Goal: Information Seeking & Learning: Learn about a topic

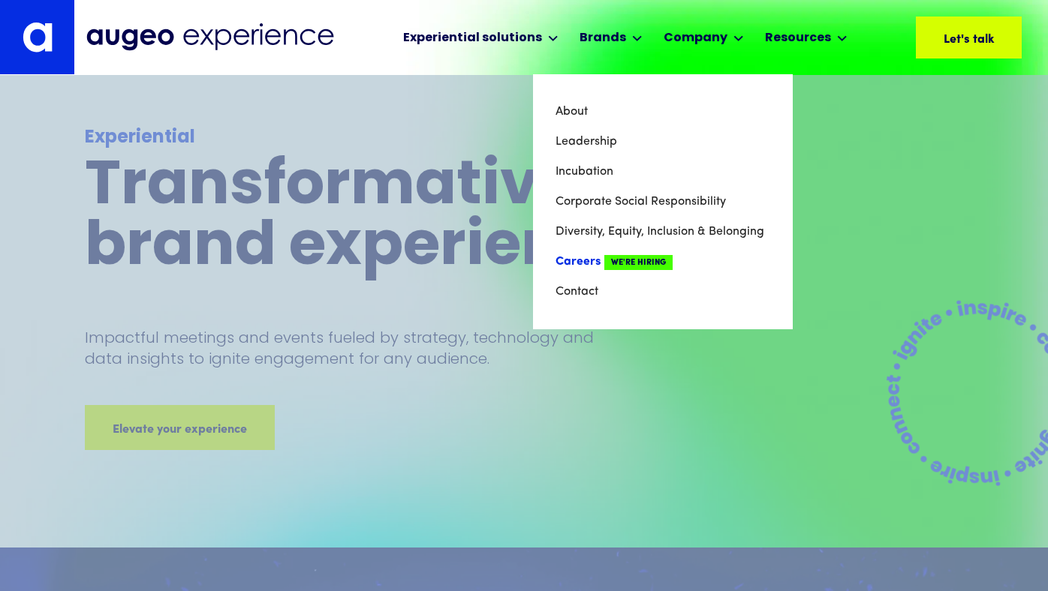
click at [574, 257] on link "Careers We're Hiring" at bounding box center [662, 262] width 215 height 30
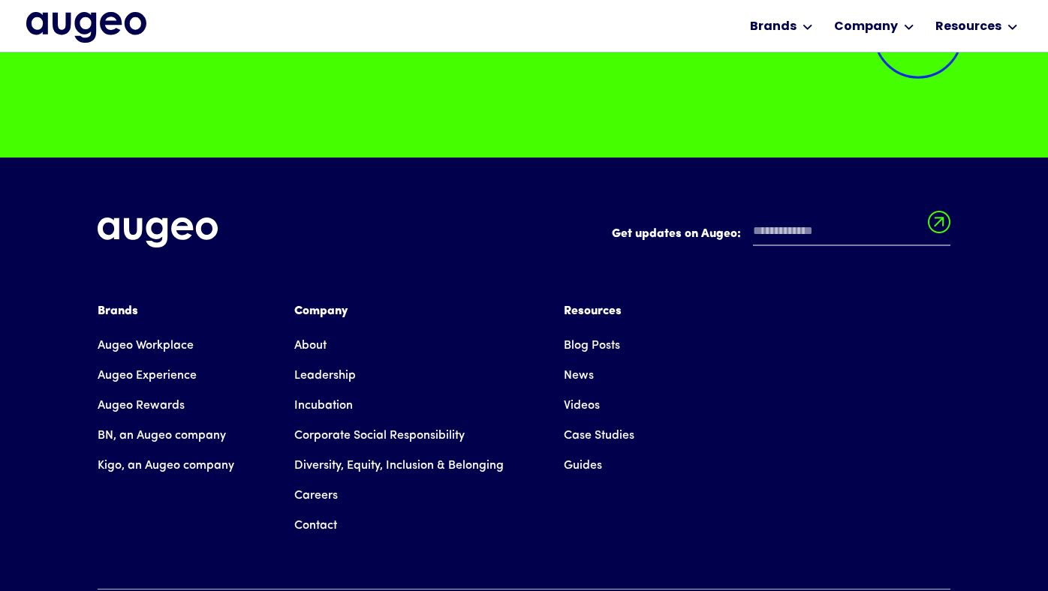
scroll to position [3766, 0]
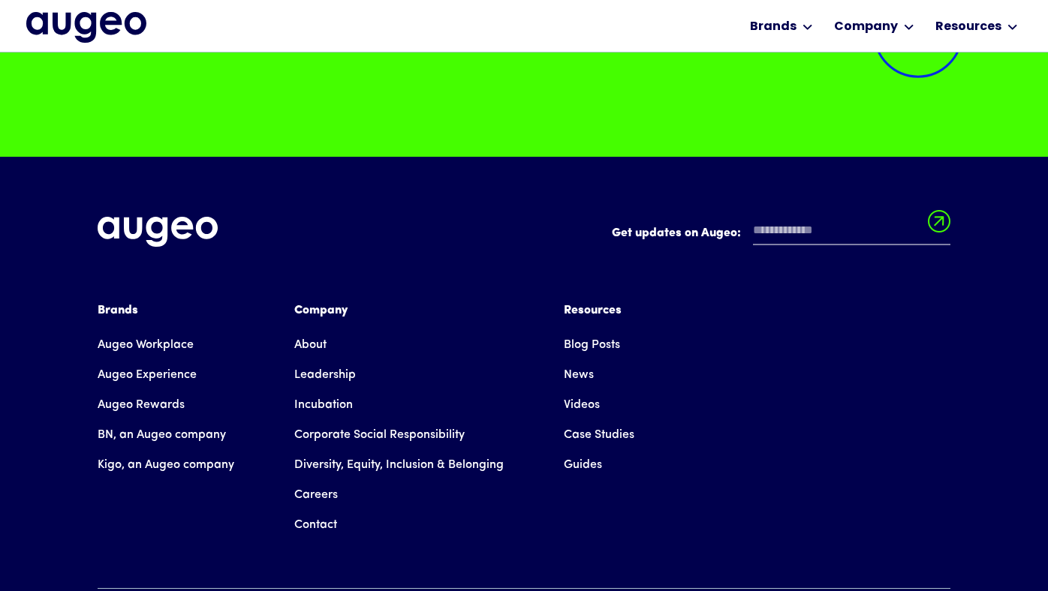
click at [311, 486] on link "Careers" at bounding box center [316, 495] width 44 height 30
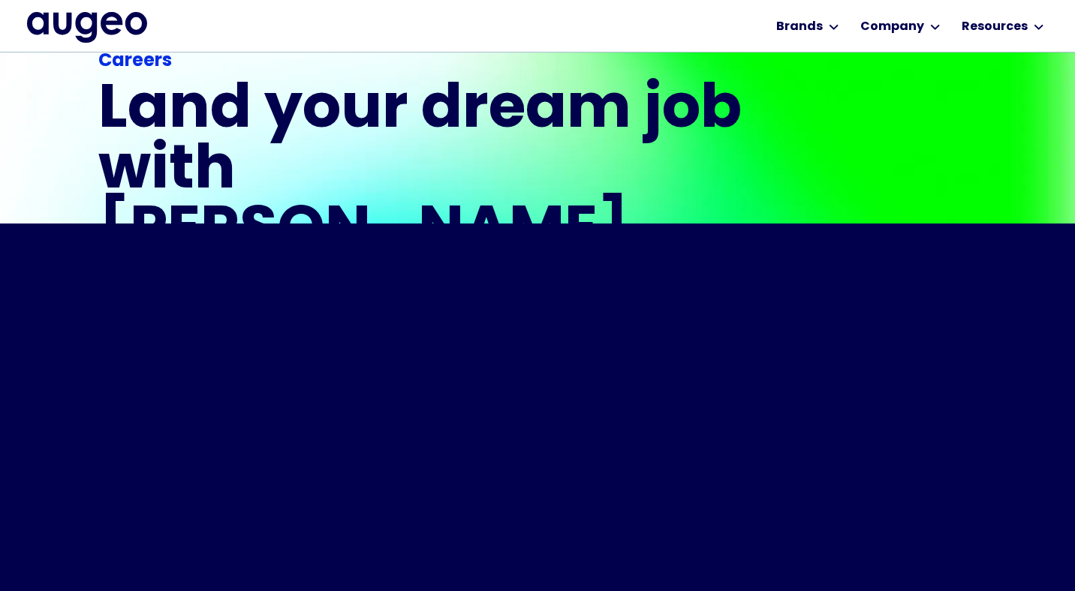
scroll to position [359, 0]
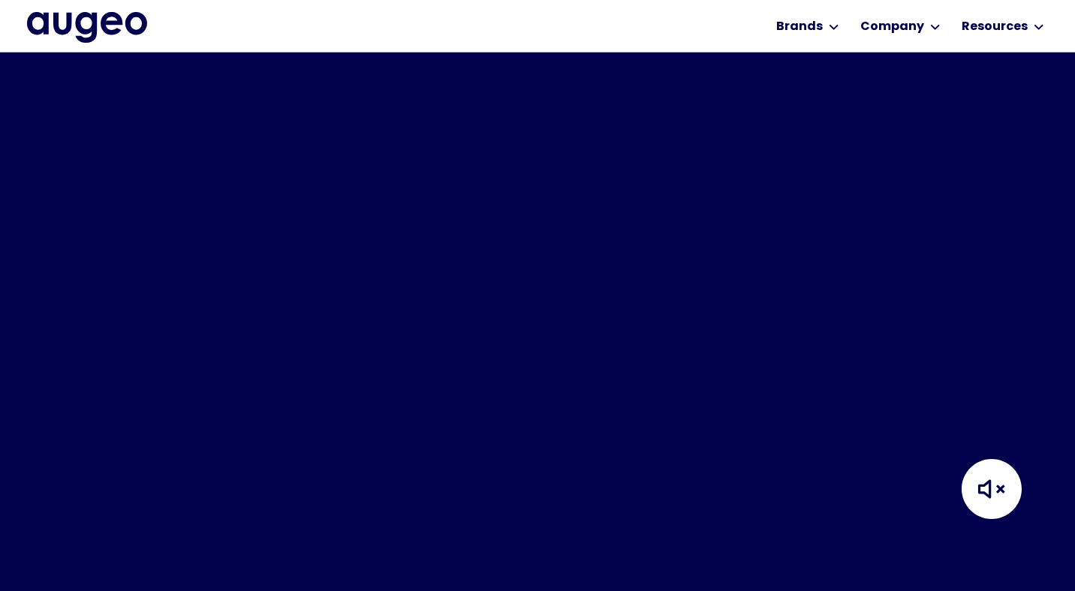
click at [991, 438] on img at bounding box center [991, 489] width 150 height 150
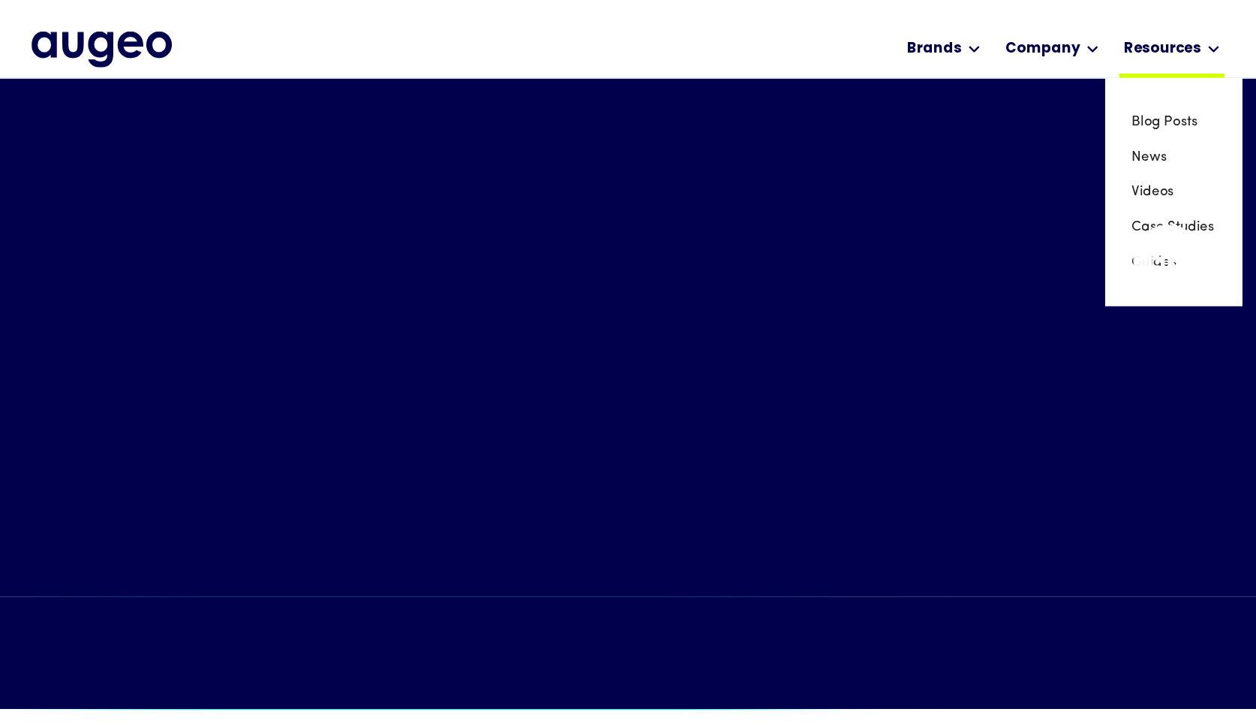
scroll to position [632, 0]
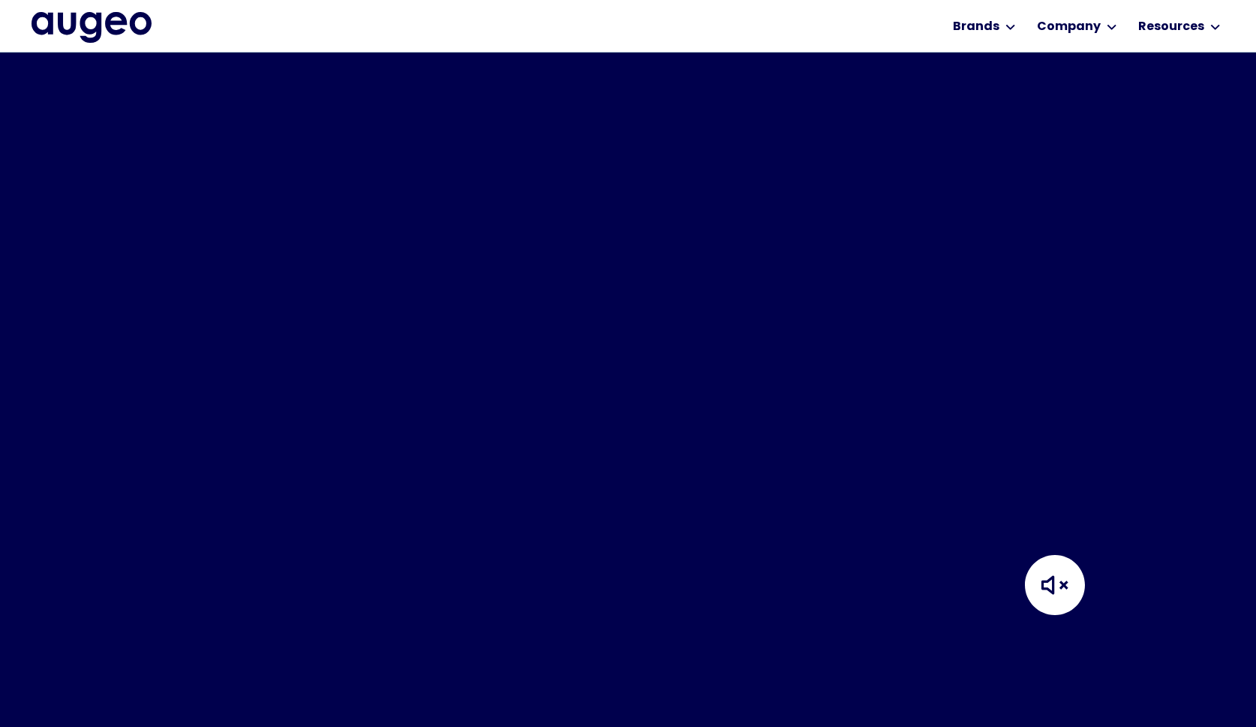
click at [1047, 586] on img at bounding box center [1055, 585] width 150 height 150
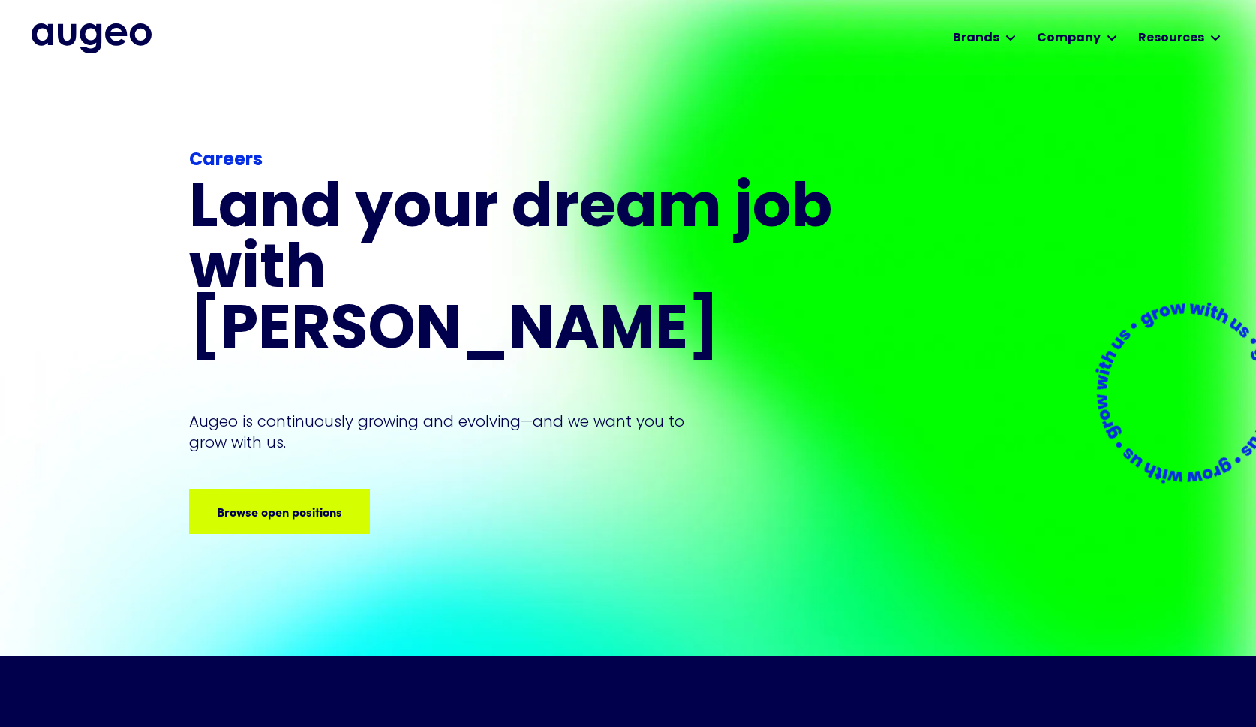
scroll to position [0, 0]
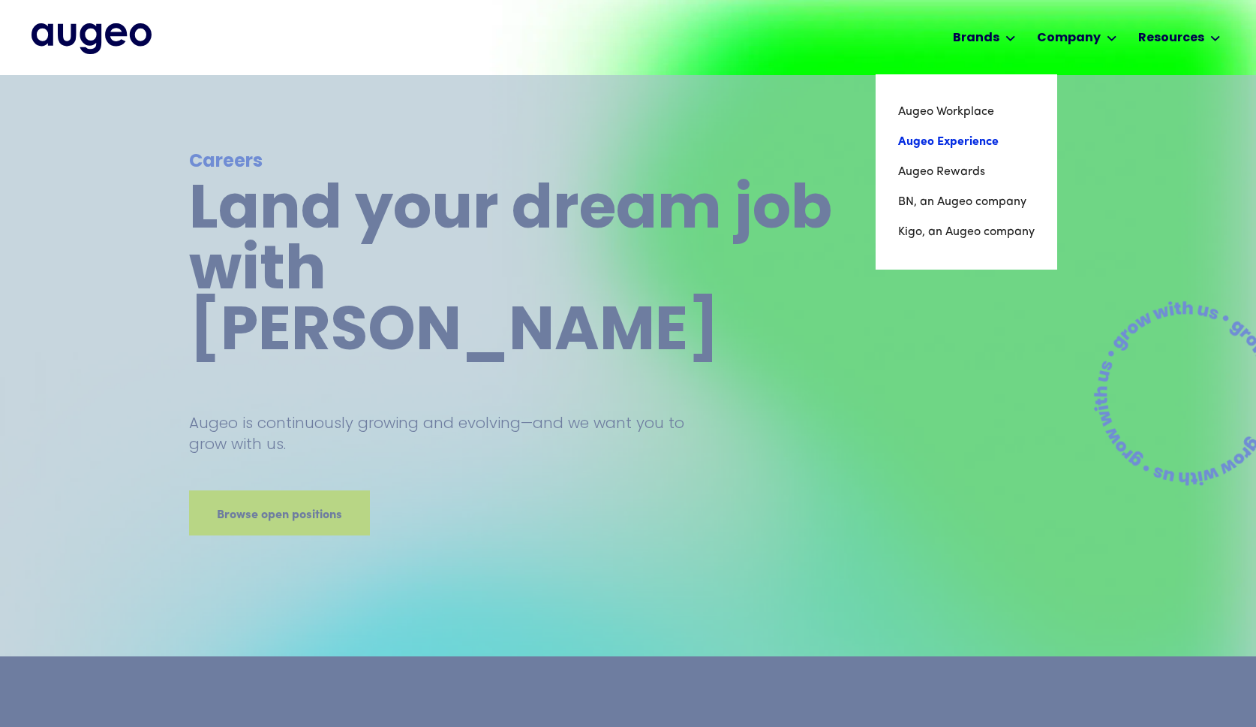
click at [953, 143] on link "Augeo Experience" at bounding box center [966, 142] width 137 height 30
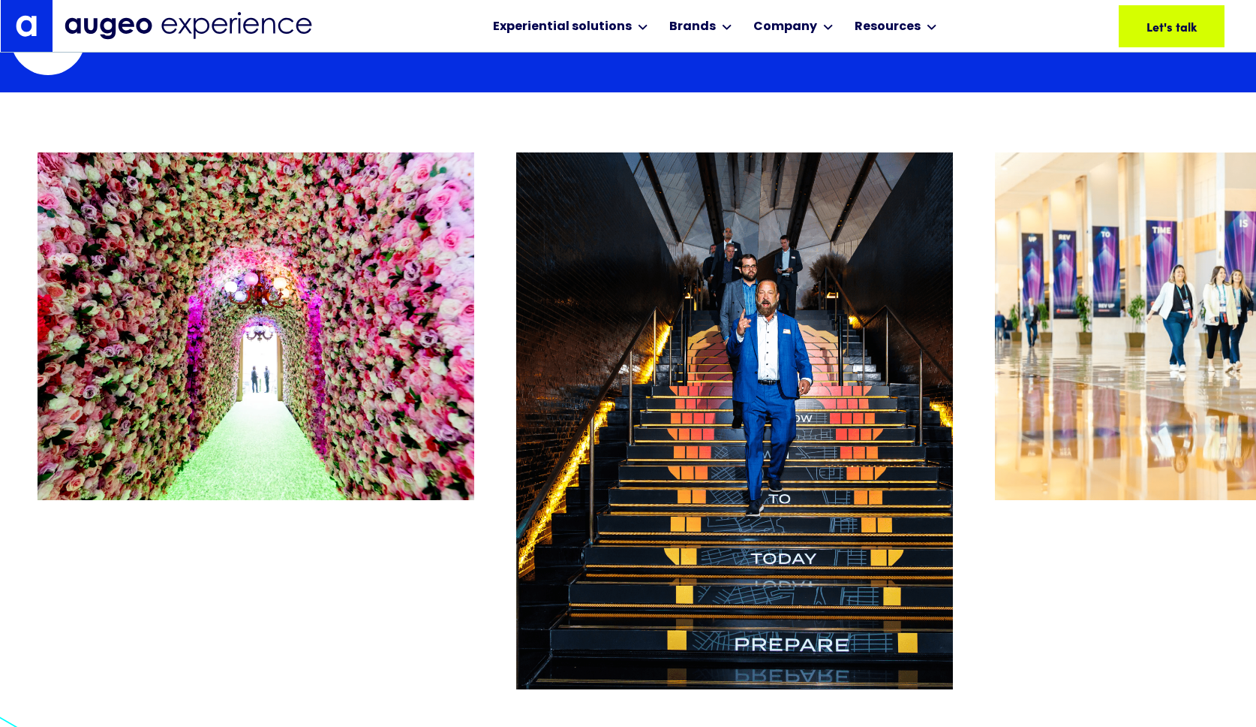
scroll to position [8475, 0]
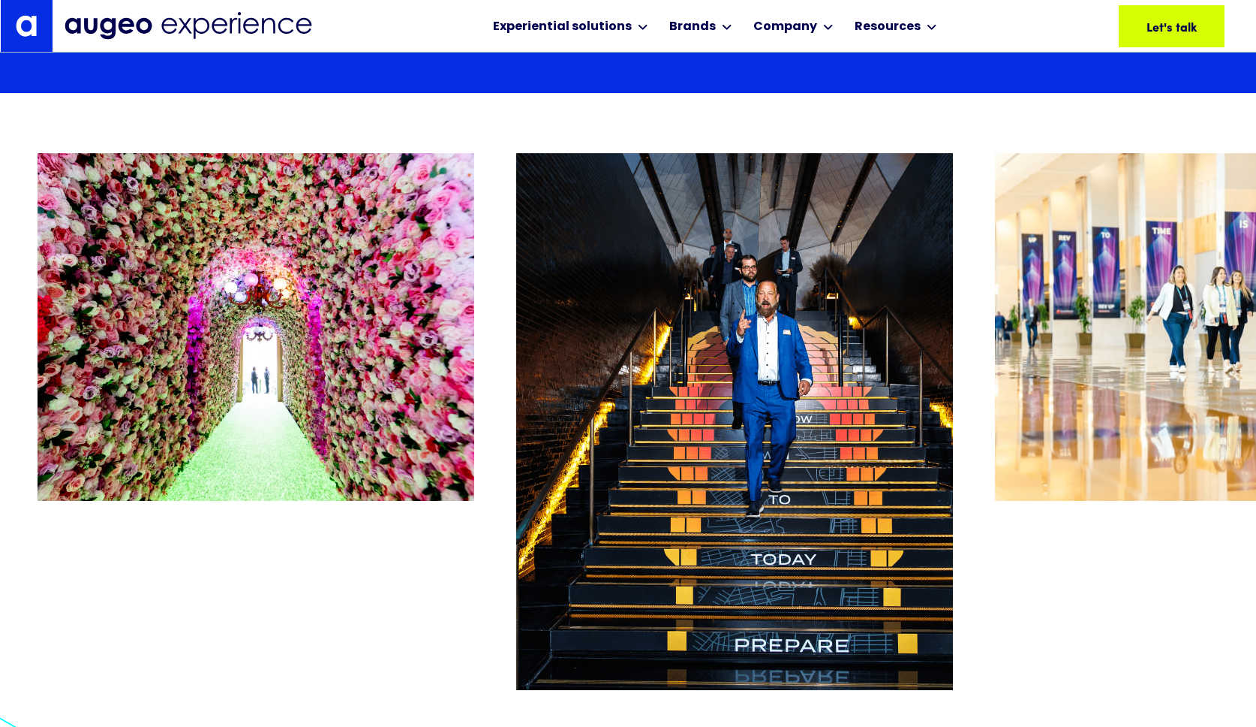
click at [408, 582] on div "1 / 26" at bounding box center [256, 404] width 437 height 503
click at [391, 422] on img "1 / 26" at bounding box center [256, 327] width 437 height 348
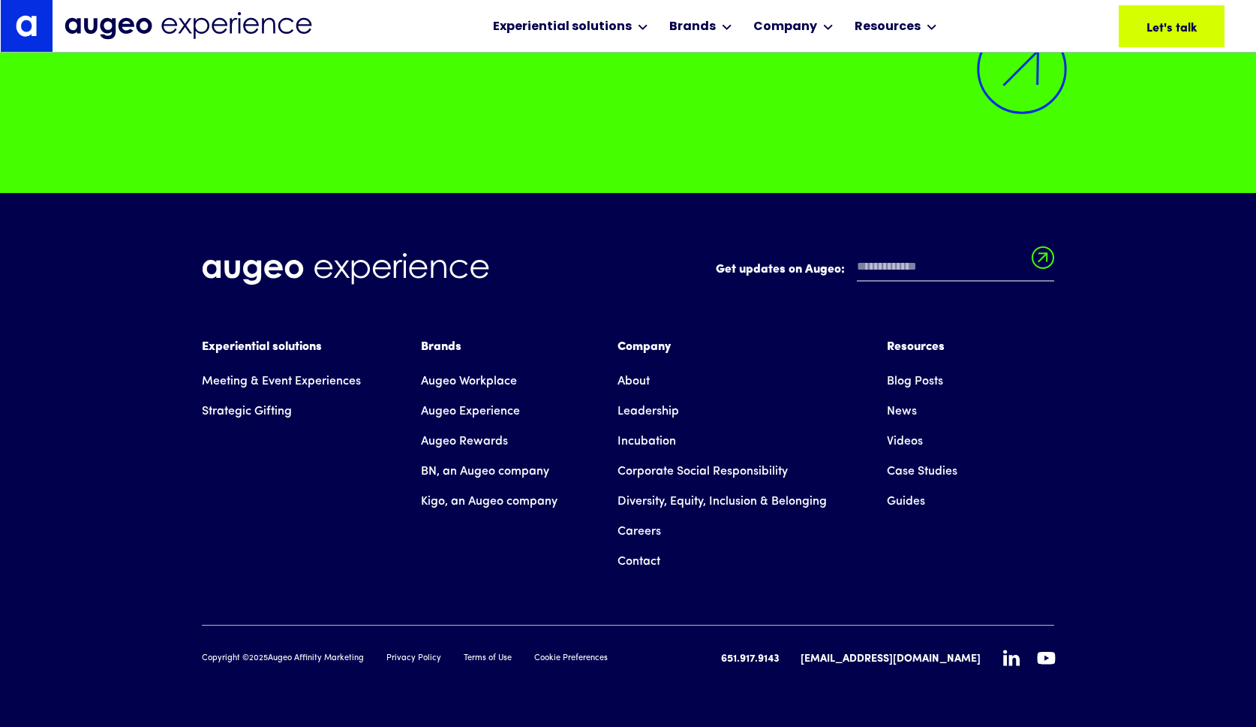
scroll to position [13922, 0]
click at [643, 530] on link "Careers" at bounding box center [640, 532] width 44 height 30
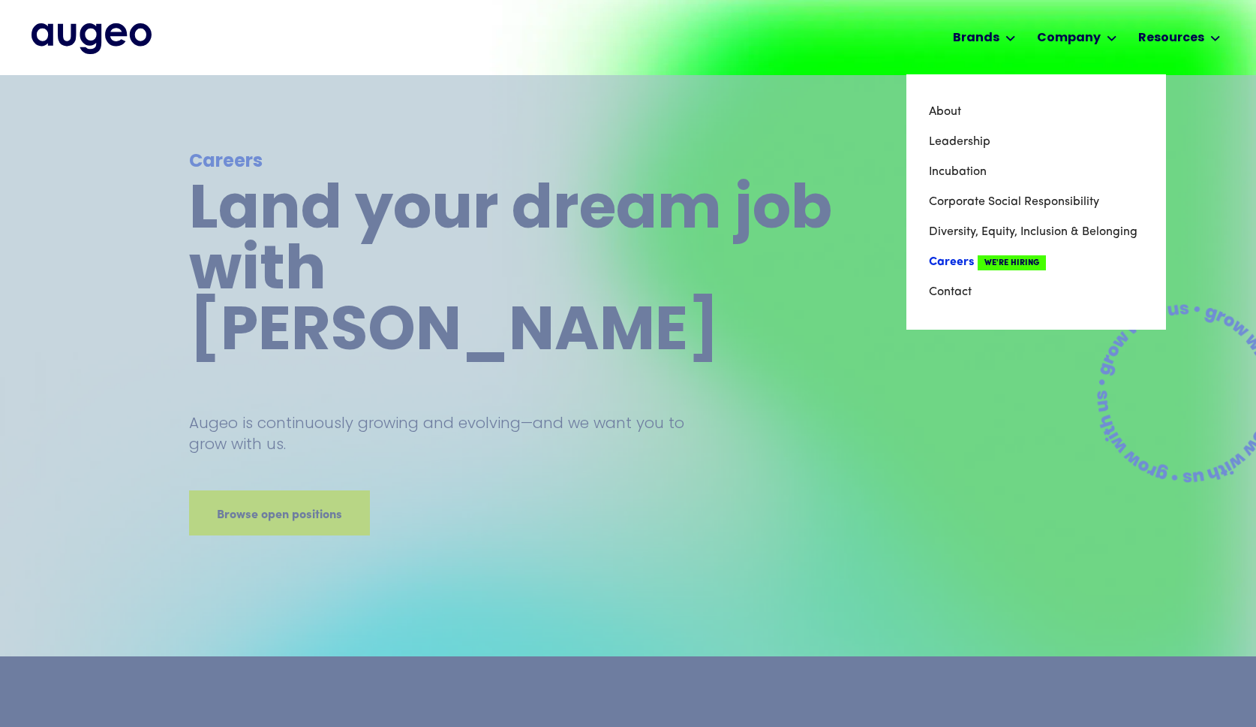
click at [958, 257] on link "Careers We're Hiring" at bounding box center [1036, 262] width 215 height 30
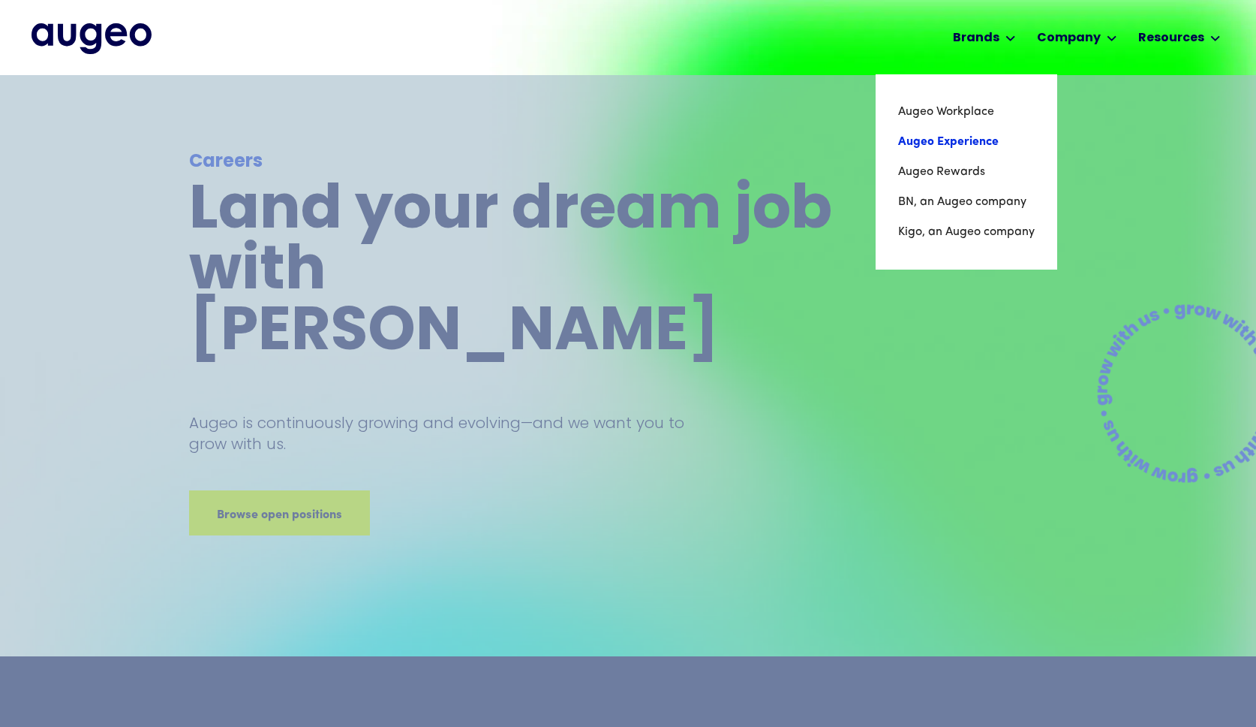
click at [954, 138] on link "Augeo Experience" at bounding box center [966, 142] width 137 height 30
